Goal: Book appointment/travel/reservation

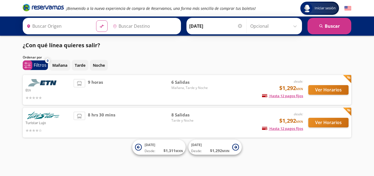
type input "[GEOGRAPHIC_DATA], [GEOGRAPHIC_DATA][PERSON_NAME]"
type input "[GEOGRAPHIC_DATA][PERSON_NAME], [GEOGRAPHIC_DATA][PERSON_NAME]"
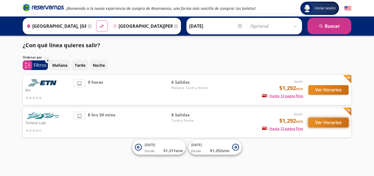
click at [321, 121] on button "Ver Horarios" at bounding box center [329, 123] width 40 height 10
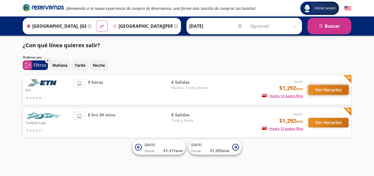
click at [326, 91] on button "Ver Horarios" at bounding box center [329, 90] width 40 height 10
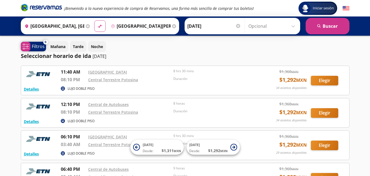
click at [31, 48] on span "system-uicons:filtering Filtros" at bounding box center [33, 47] width 25 height 10
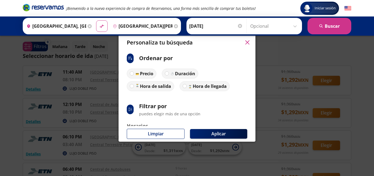
click at [251, 41] on button "button" at bounding box center [247, 42] width 8 height 8
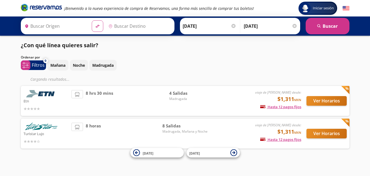
type input "[GEOGRAPHIC_DATA][PERSON_NAME], [GEOGRAPHIC_DATA][PERSON_NAME]"
type input "[GEOGRAPHIC_DATA], [GEOGRAPHIC_DATA]"
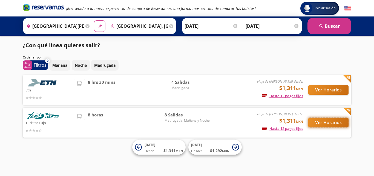
click at [334, 122] on button "Ver Horarios" at bounding box center [329, 123] width 40 height 10
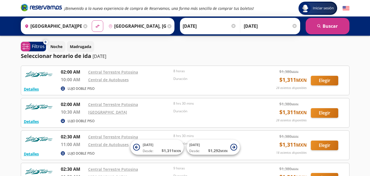
scroll to position [18, 0]
